Goal: Task Accomplishment & Management: Manage account settings

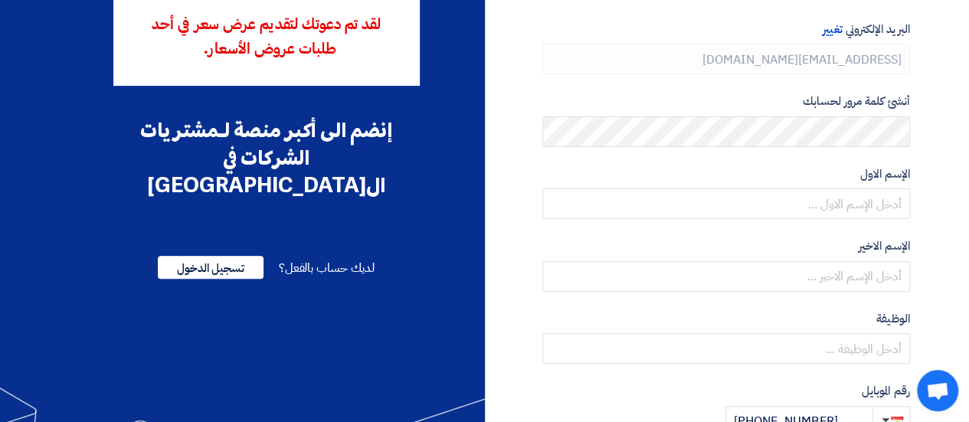
scroll to position [153, 0]
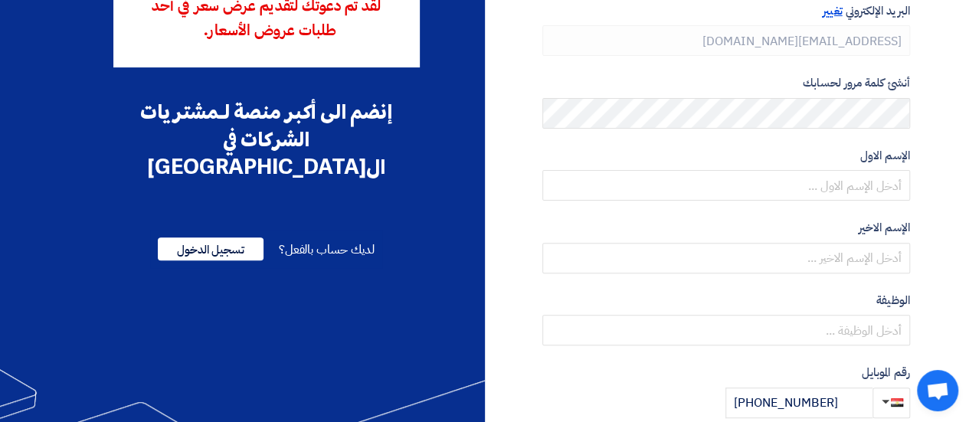
click at [831, 13] on span "تغيير" at bounding box center [832, 10] width 19 height 17
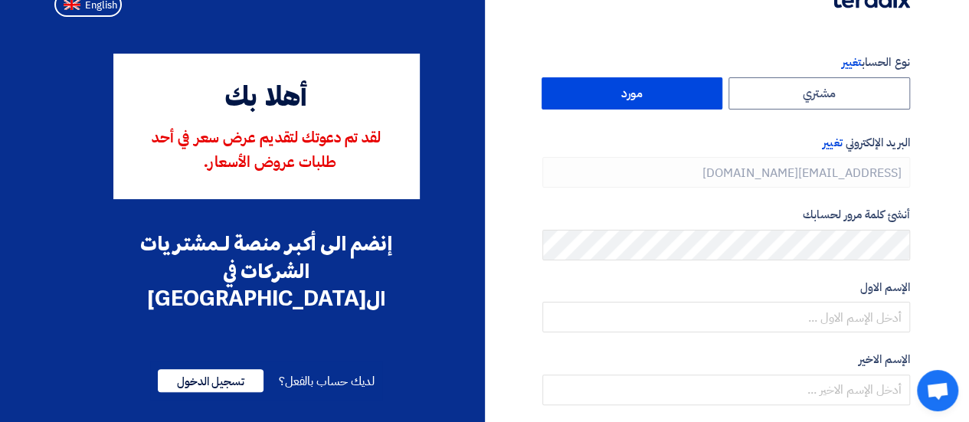
scroll to position [0, 0]
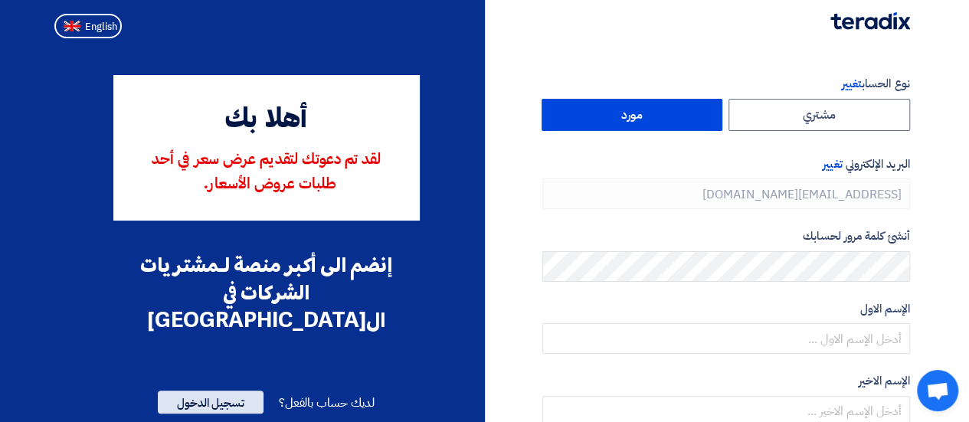
click at [247, 391] on span "تسجيل الدخول" at bounding box center [211, 402] width 106 height 23
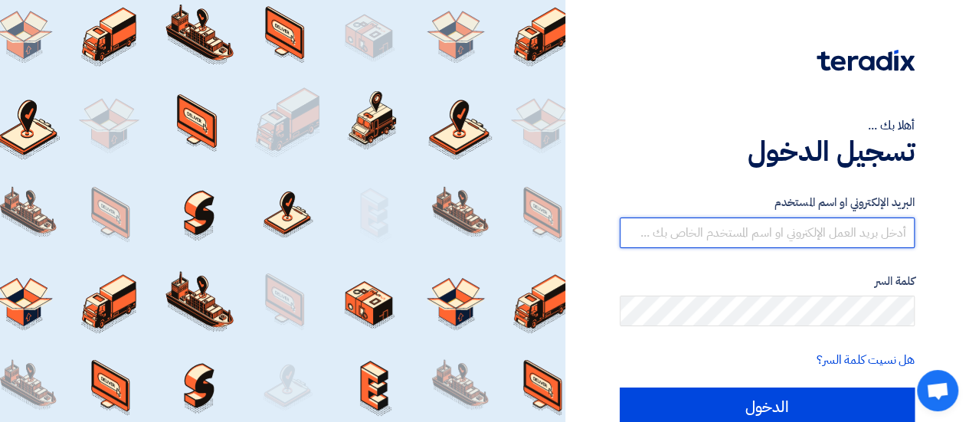
type input "[EMAIL_ADDRESS][DOMAIN_NAME]"
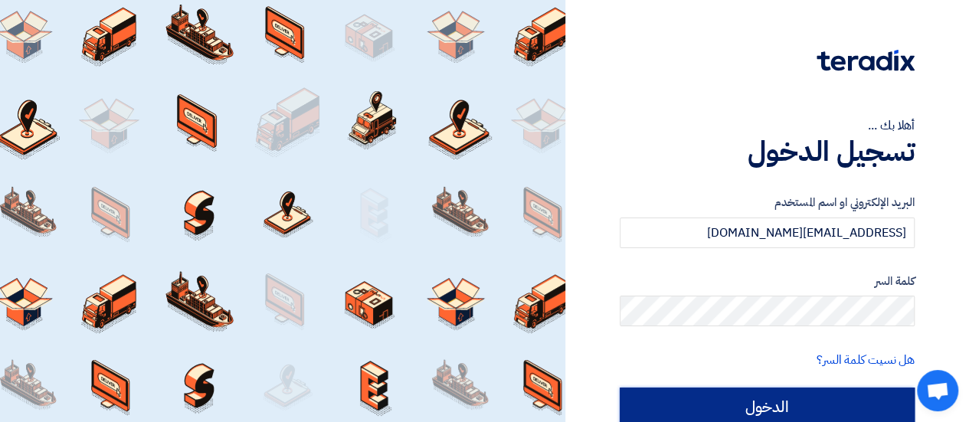
click at [795, 395] on input "الدخول" at bounding box center [767, 407] width 295 height 38
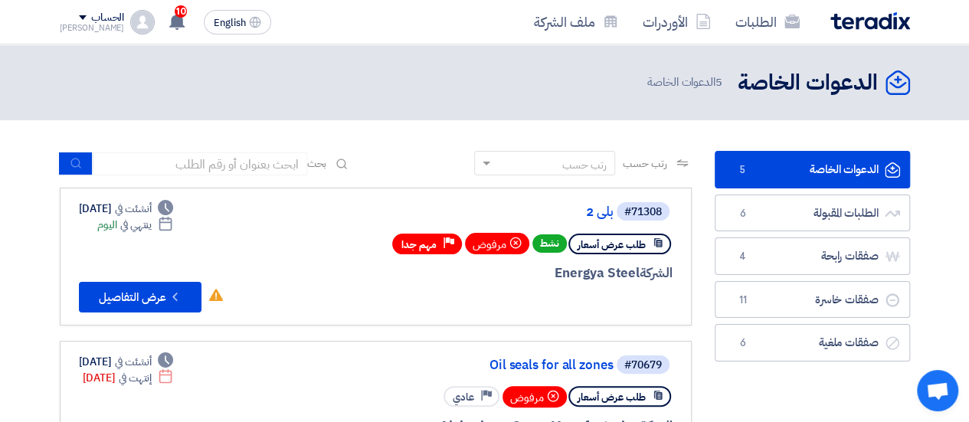
click at [783, 166] on link "الدعوات الخاصة الدعوات الخاصة 5" at bounding box center [812, 170] width 195 height 38
click at [867, 169] on link "الدعوات الخاصة الدعوات الخاصة 5" at bounding box center [812, 170] width 195 height 38
click at [835, 174] on link "الدعوات الخاصة الدعوات الخاصة 5" at bounding box center [812, 170] width 195 height 38
click at [788, 162] on link "الدعوات الخاصة الدعوات الخاصة 5" at bounding box center [812, 170] width 195 height 38
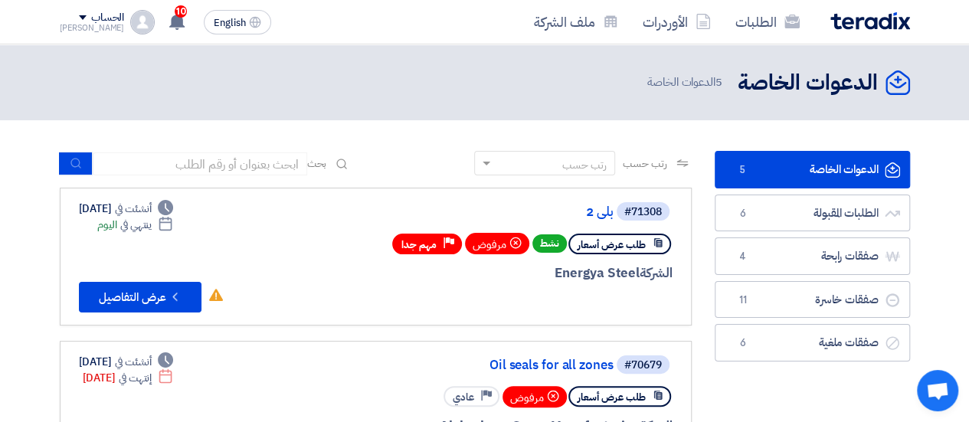
click at [788, 162] on link "الدعوات الخاصة الدعوات الخاصة 5" at bounding box center [812, 170] width 195 height 38
click at [822, 169] on link "الدعوات الخاصة الدعوات الخاصة 5" at bounding box center [812, 170] width 195 height 38
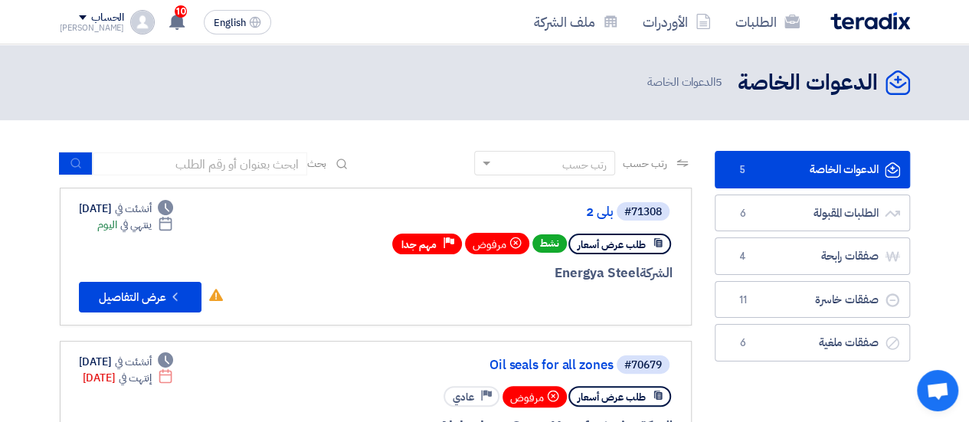
click at [822, 169] on link "الدعوات الخاصة الدعوات الخاصة 5" at bounding box center [812, 170] width 195 height 38
